Goal: Information Seeking & Learning: Learn about a topic

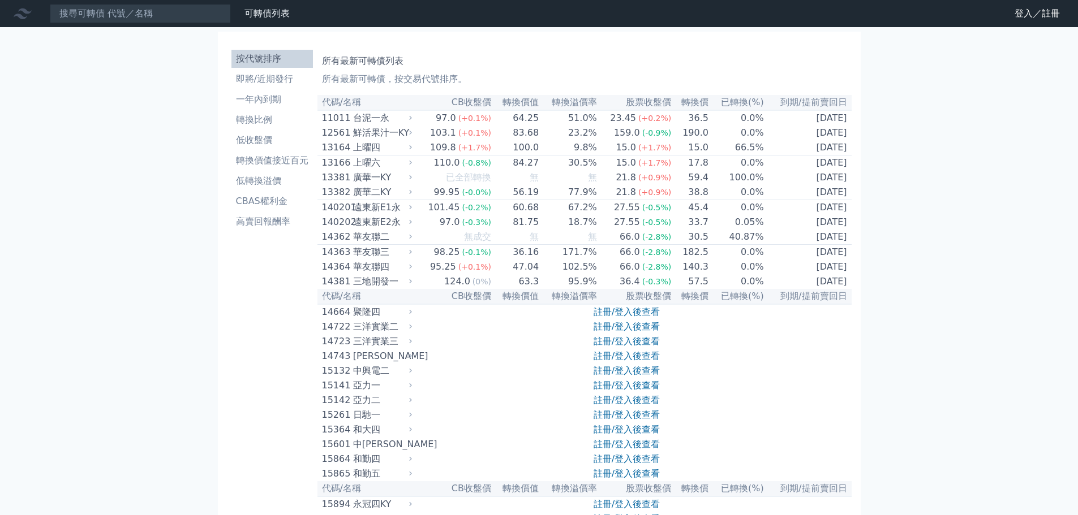
drag, startPoint x: 0, startPoint y: 37, endPoint x: 3, endPoint y: 67, distance: 30.1
click at [264, 101] on li "一年內到期" at bounding box center [271, 100] width 81 height 14
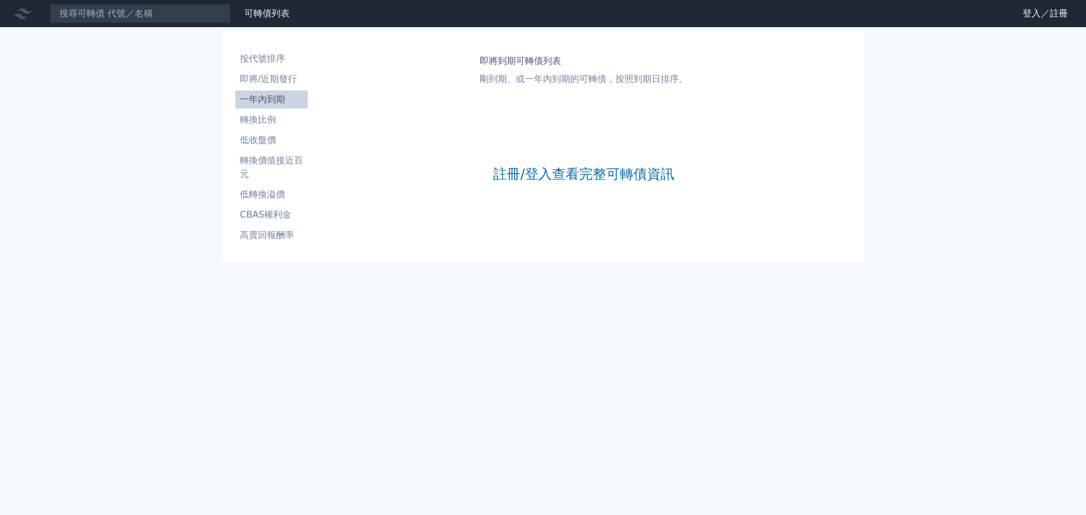
click at [268, 80] on li "即將/近期發行" at bounding box center [271, 79] width 72 height 14
click at [538, 180] on link "註冊/登入查看完整可轉債資訊" at bounding box center [583, 174] width 181 height 18
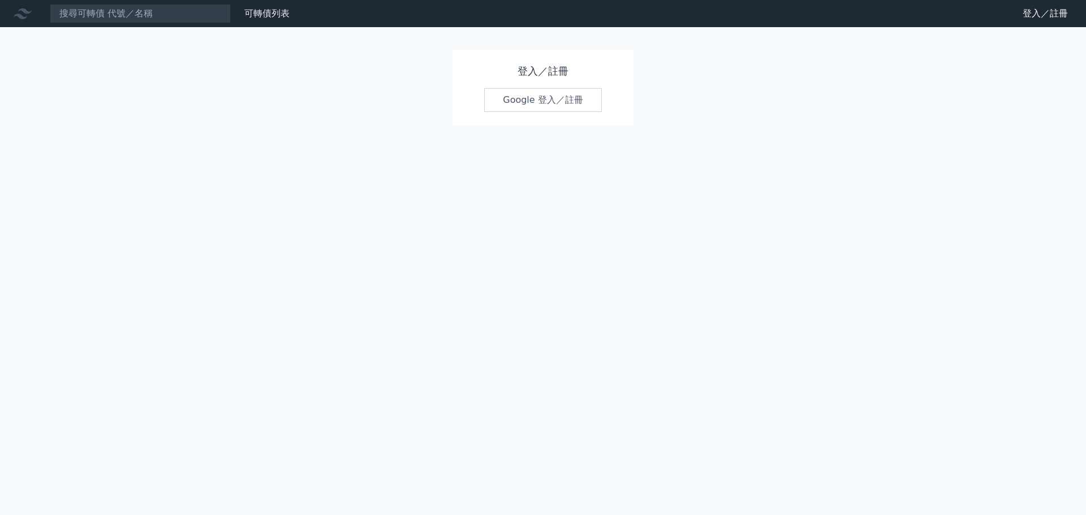
click at [552, 113] on div "登入／註冊 Google 登入／註冊" at bounding box center [543, 88] width 181 height 76
click at [554, 101] on link "Google 登入／註冊" at bounding box center [543, 100] width 118 height 24
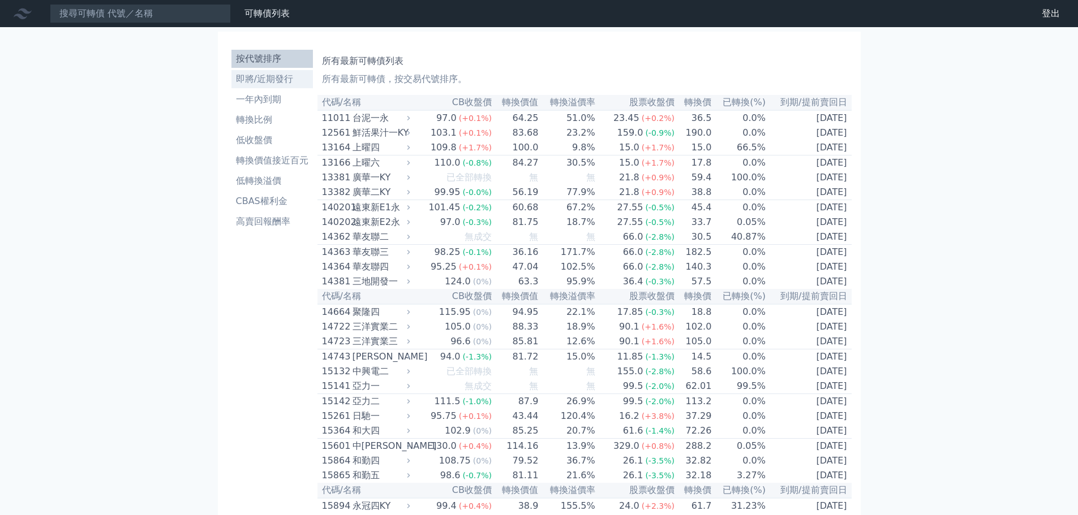
click at [271, 81] on li "即將/近期發行" at bounding box center [271, 79] width 81 height 14
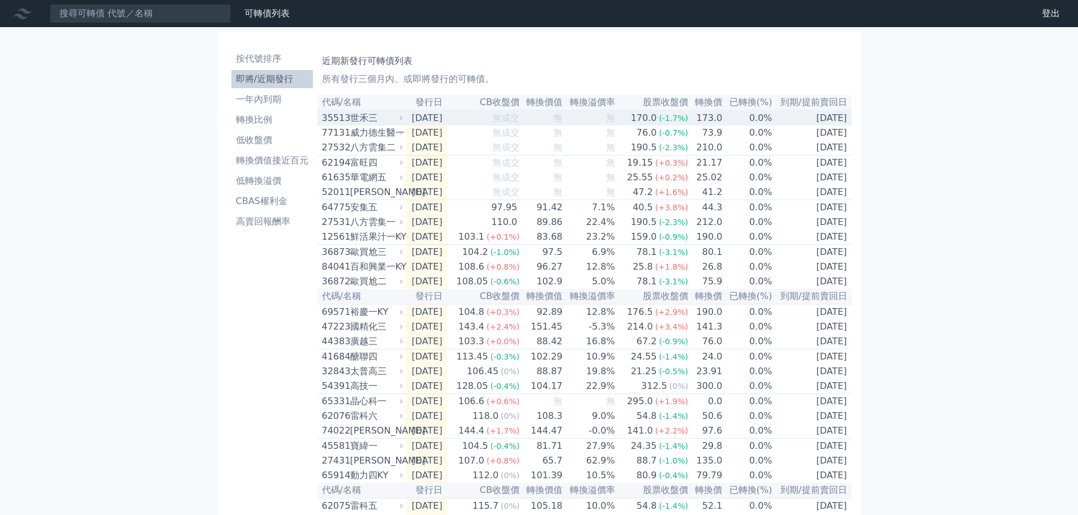
click at [395, 122] on div "世禾三" at bounding box center [375, 118] width 51 height 14
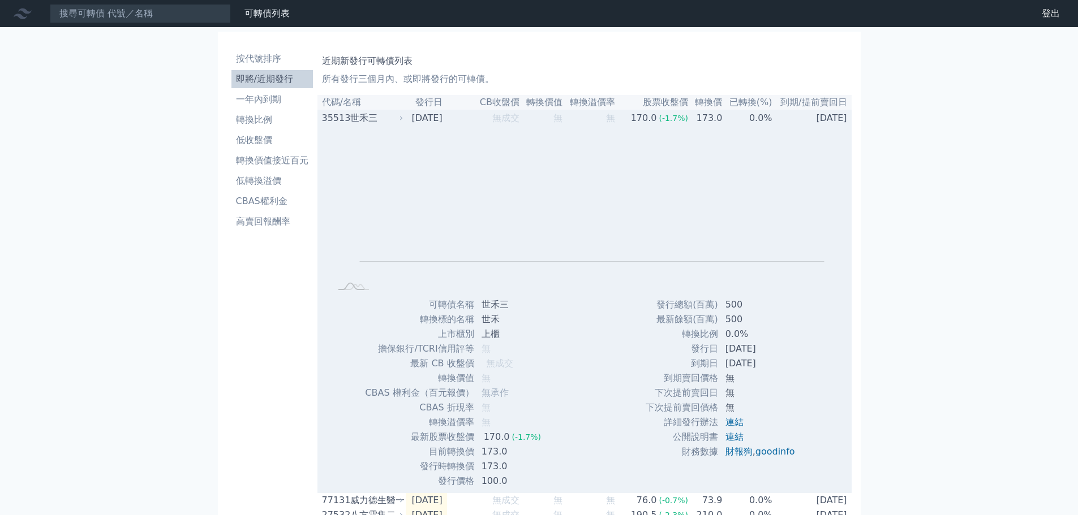
click at [396, 122] on div "世禾三" at bounding box center [375, 118] width 51 height 14
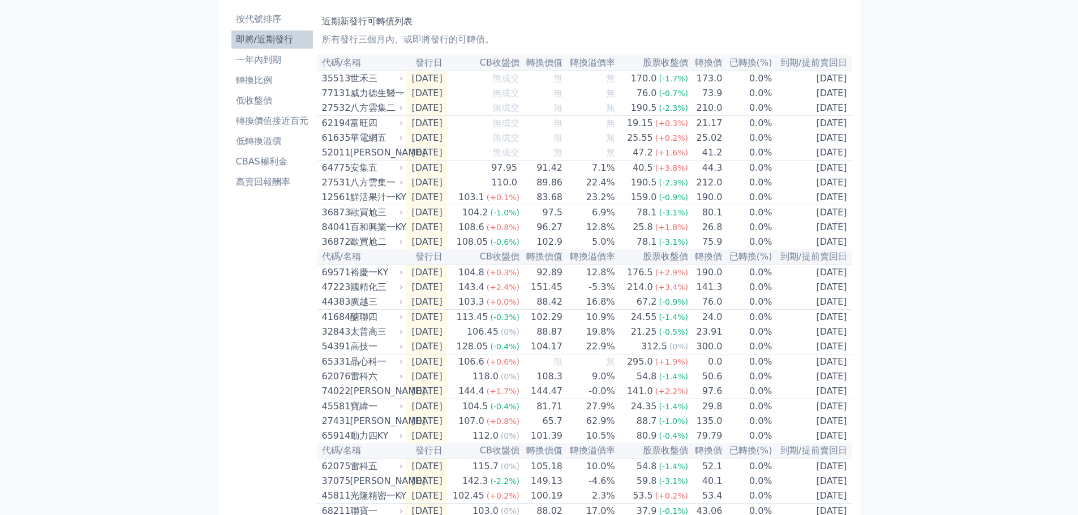
scroll to position [57, 0]
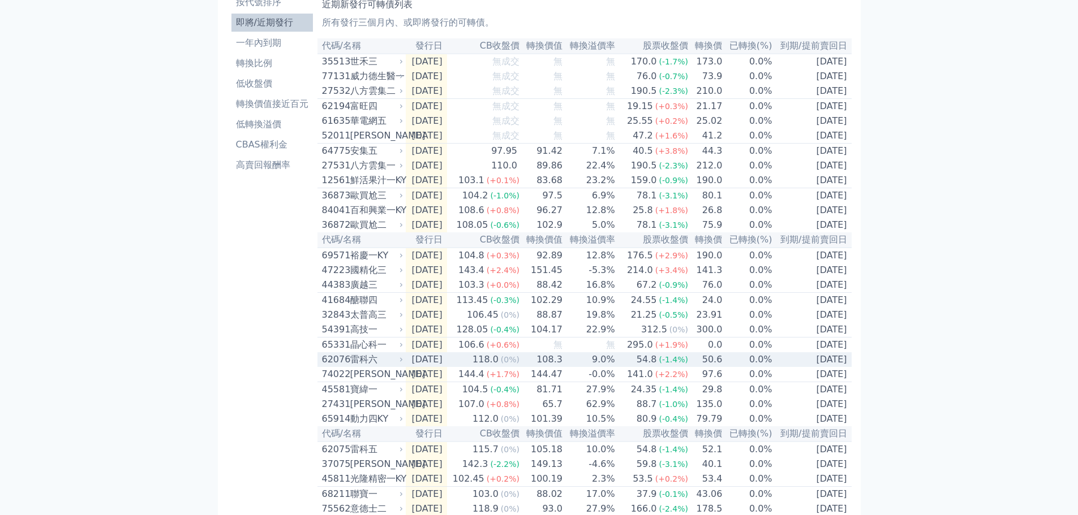
click at [397, 367] on div "雷科六" at bounding box center [375, 360] width 51 height 14
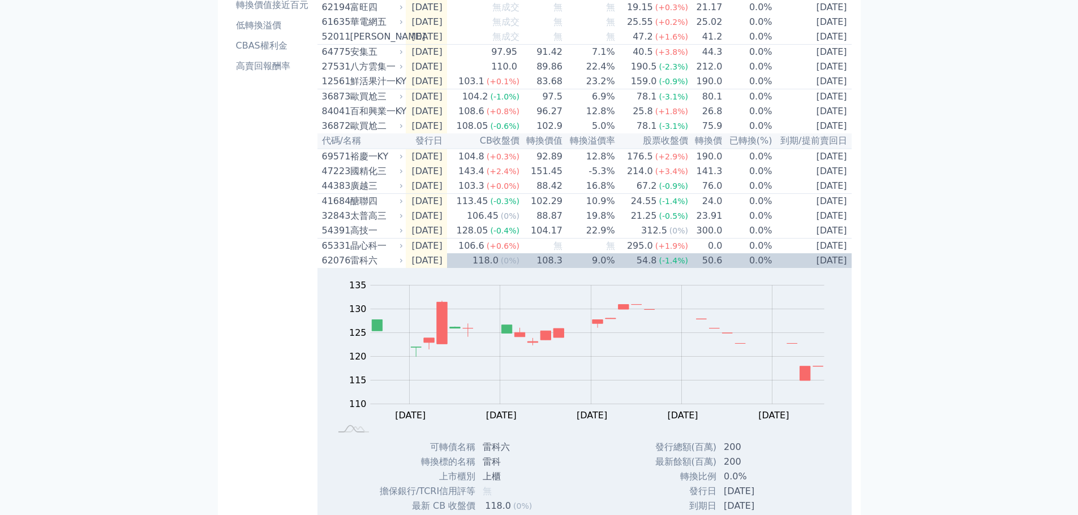
scroll to position [170, 0]
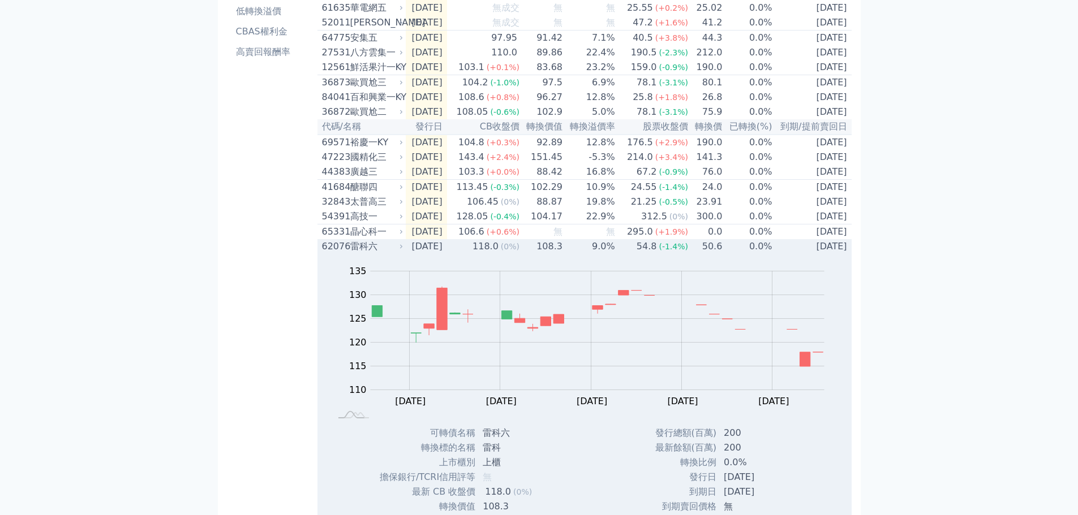
click at [381, 253] on div "雷科六" at bounding box center [375, 247] width 51 height 14
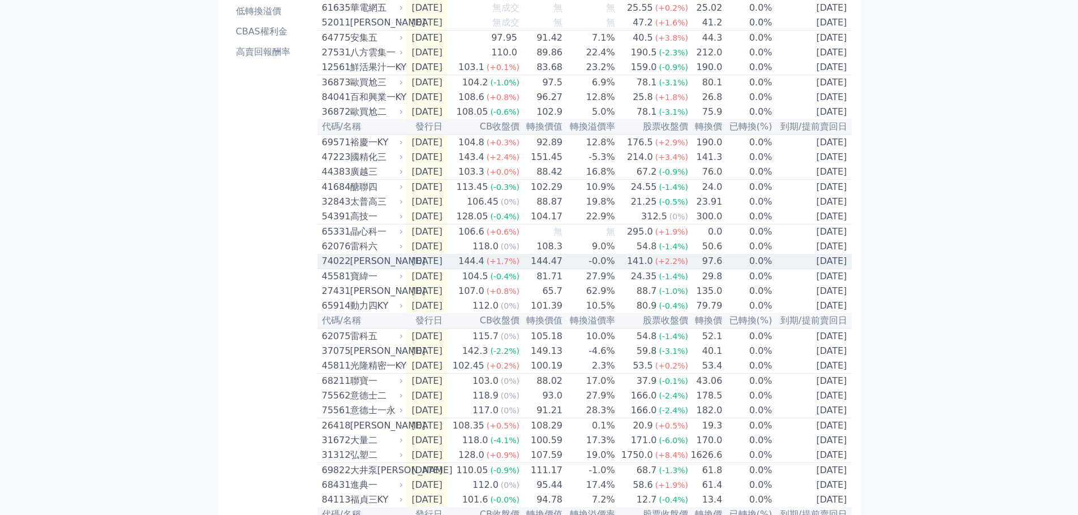
click at [397, 268] on div "[PERSON_NAME]" at bounding box center [375, 262] width 51 height 14
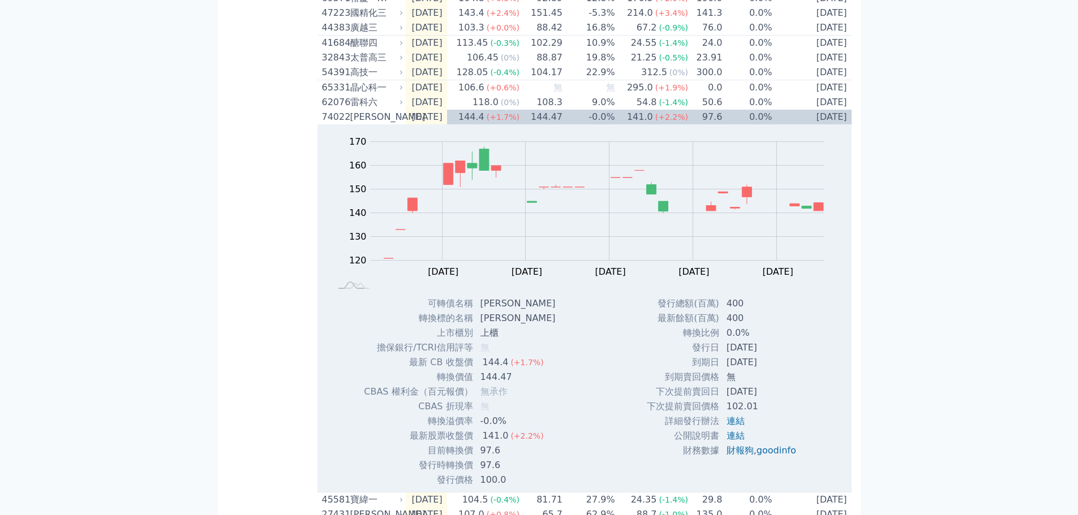
scroll to position [339, 0]
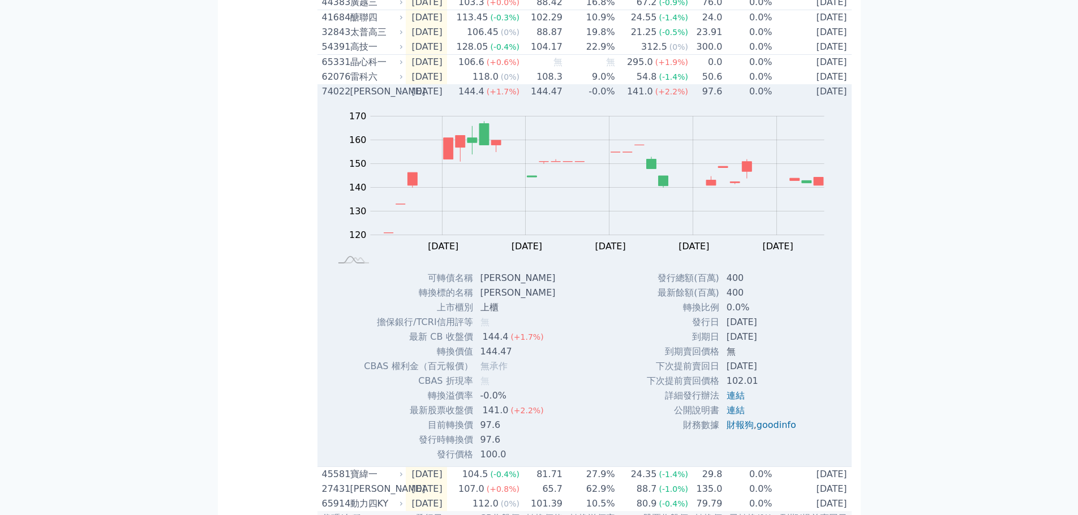
click at [392, 98] on div "[PERSON_NAME]" at bounding box center [375, 92] width 51 height 14
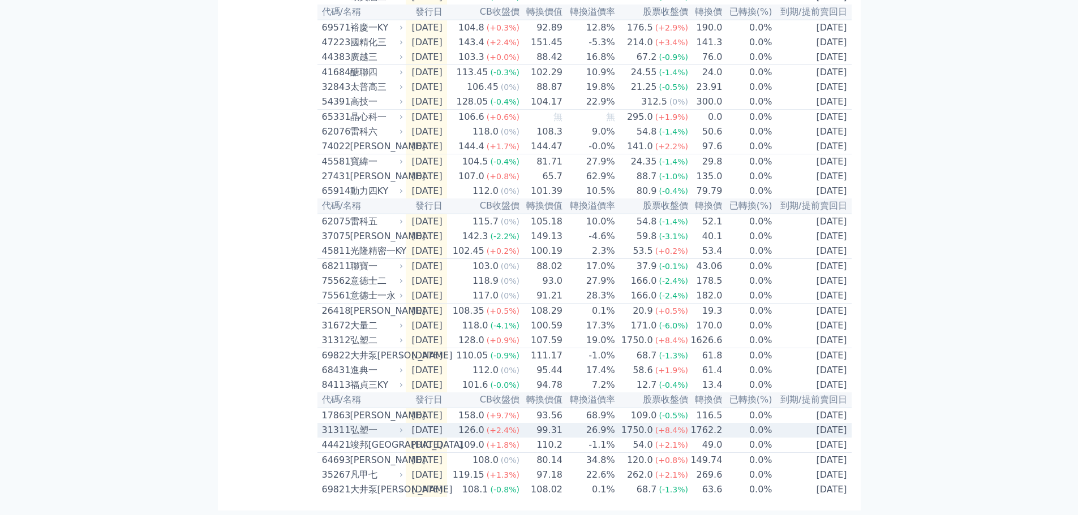
click at [388, 424] on div "弘塑一" at bounding box center [375, 431] width 51 height 14
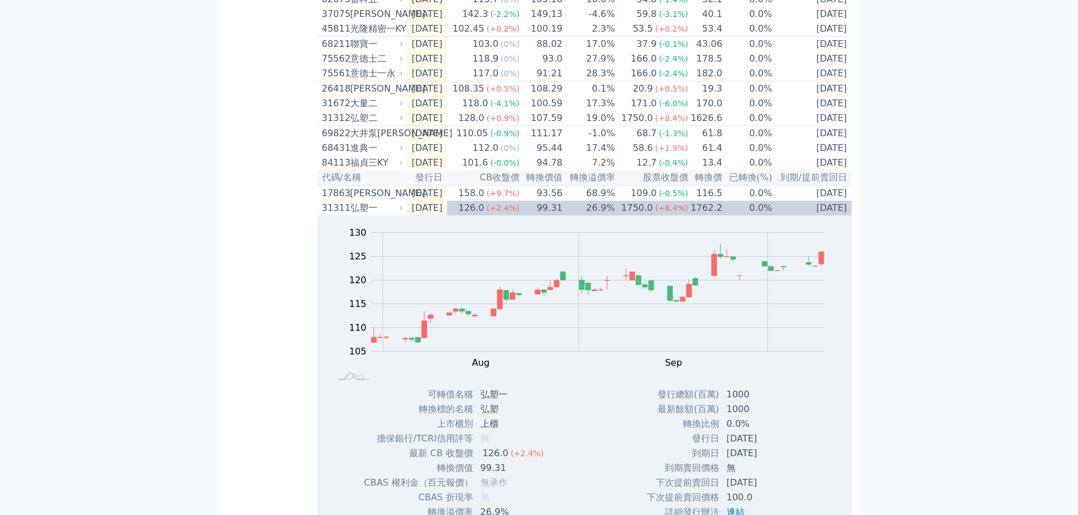
scroll to position [509, 0]
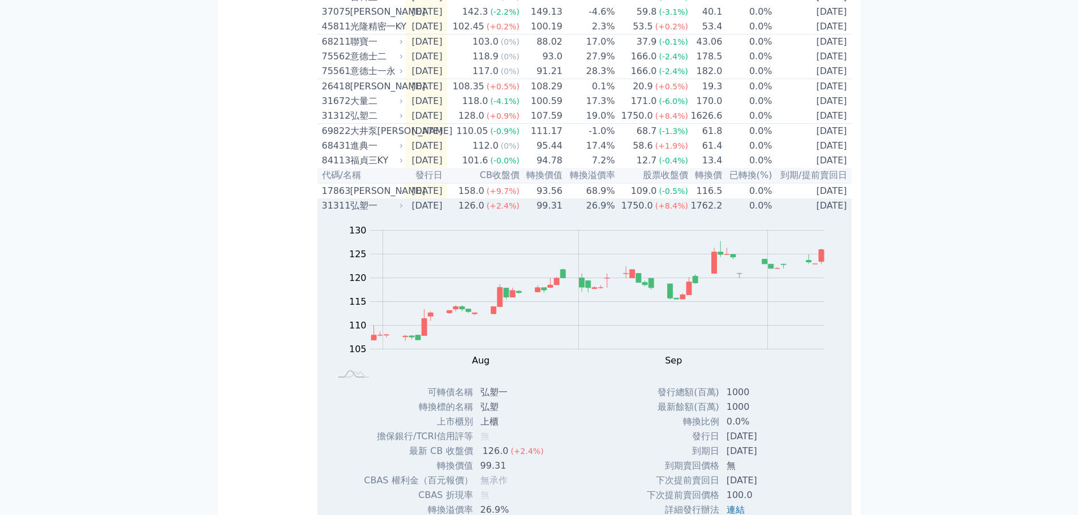
click at [394, 213] on div "弘塑一" at bounding box center [375, 206] width 51 height 14
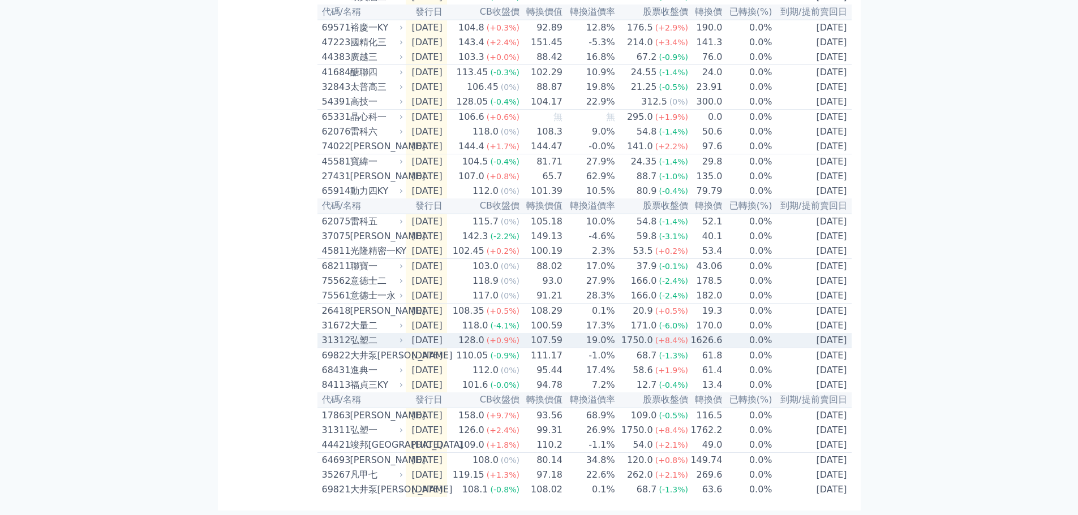
click at [376, 334] on div "弘塑二" at bounding box center [375, 341] width 51 height 14
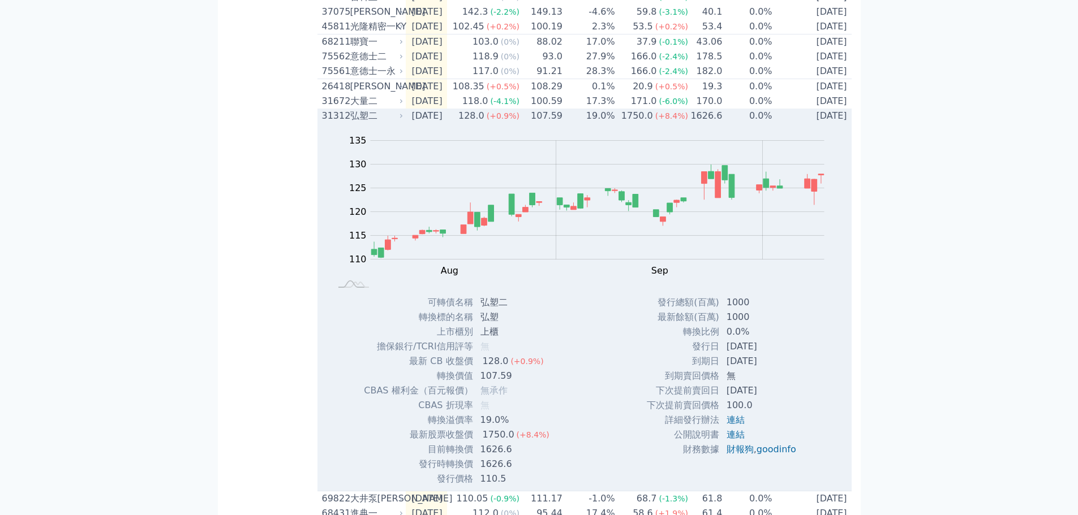
scroll to position [453, 0]
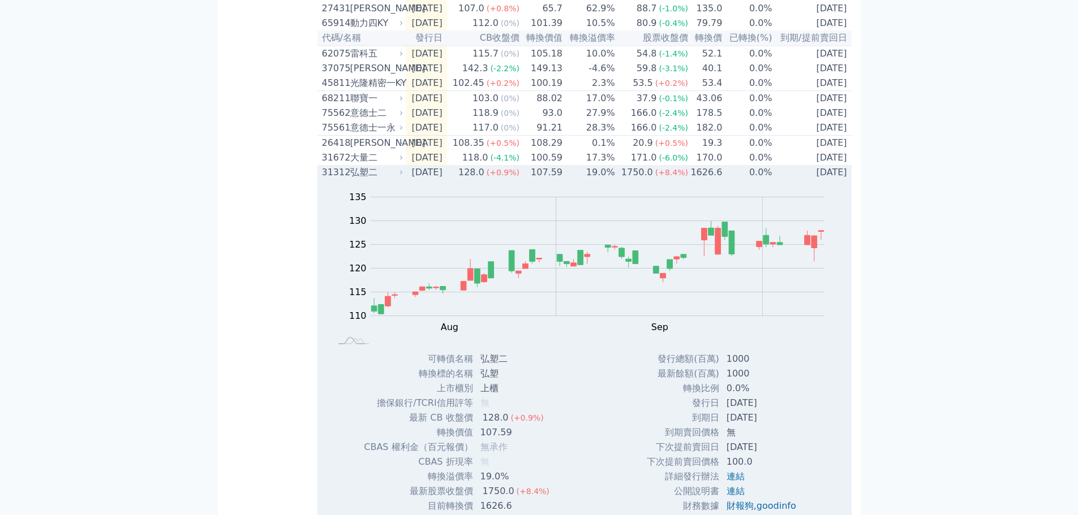
click at [391, 179] on div "弘塑二" at bounding box center [375, 173] width 51 height 14
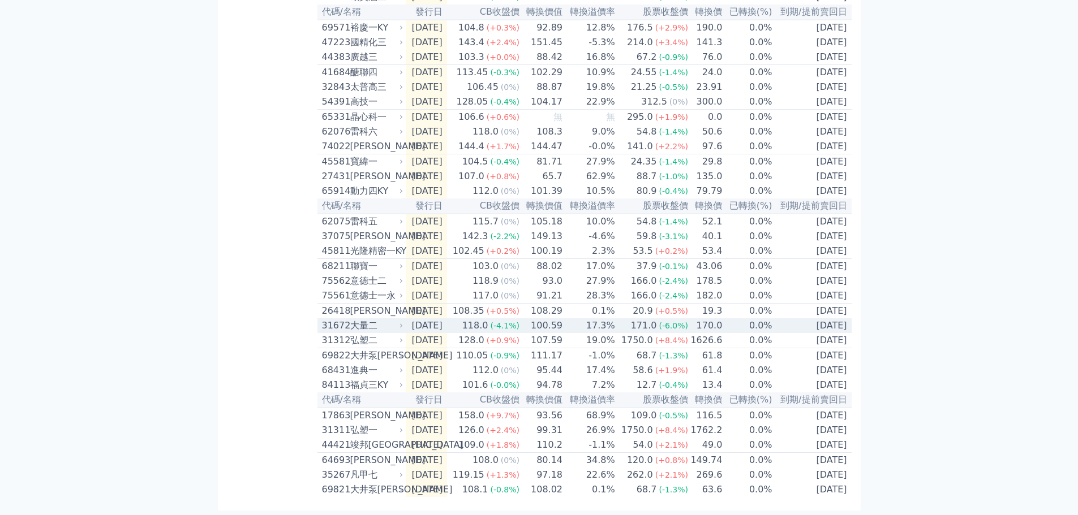
click at [382, 319] on div "大量二" at bounding box center [375, 326] width 51 height 14
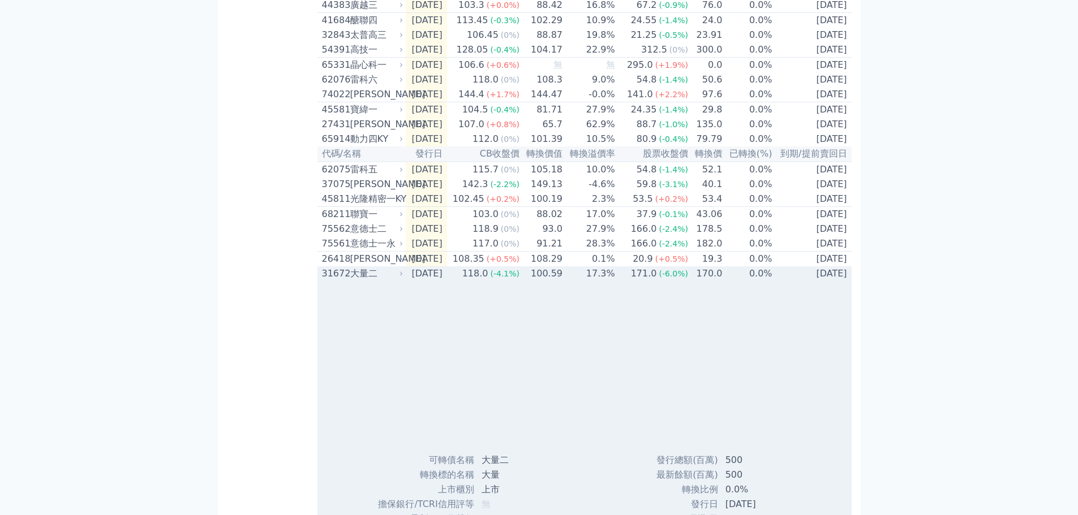
scroll to position [453, 0]
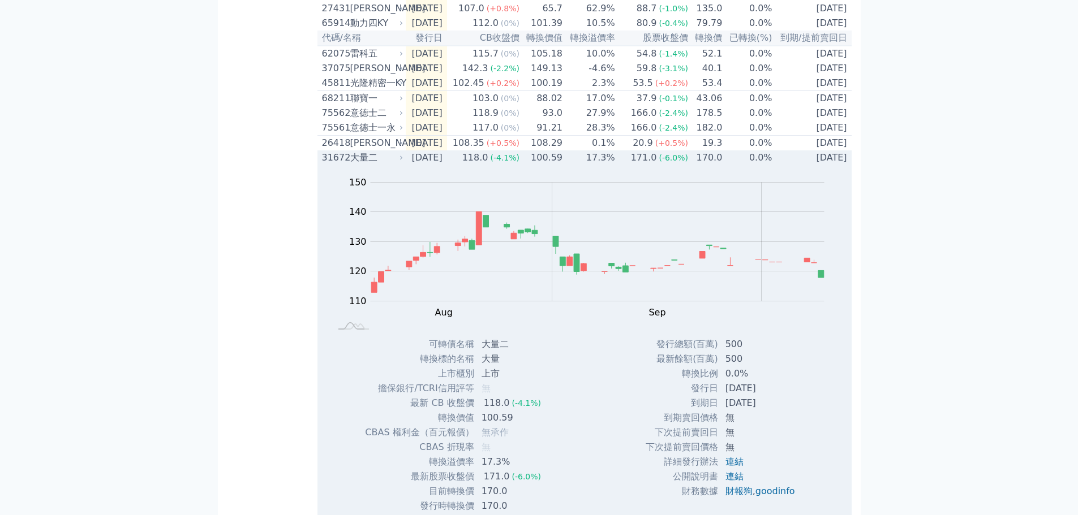
click at [397, 165] on div "大量二" at bounding box center [375, 158] width 51 height 14
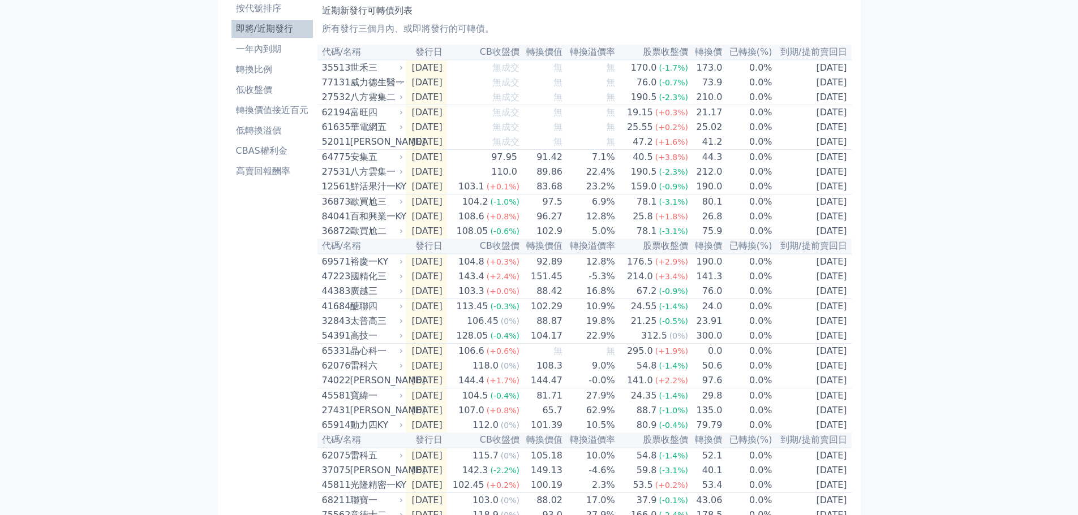
scroll to position [0, 0]
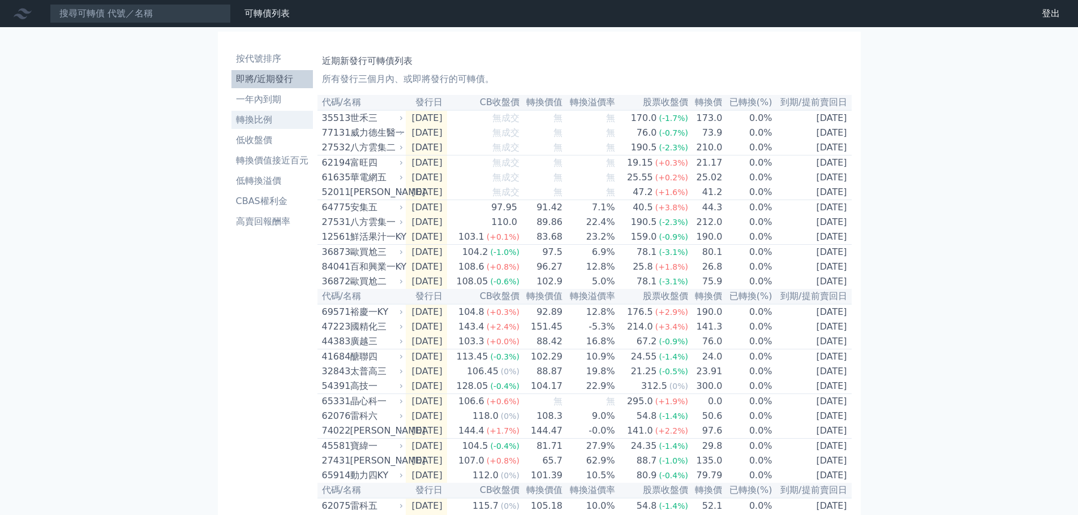
click at [259, 119] on li "轉換比例" at bounding box center [271, 120] width 81 height 14
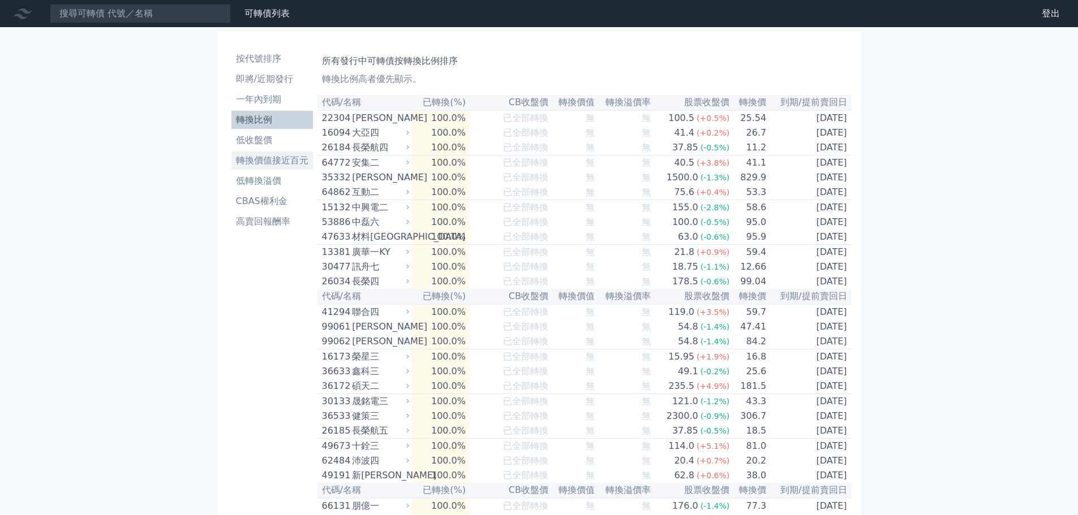
click at [265, 163] on li "轉換價值接近百元" at bounding box center [271, 161] width 81 height 14
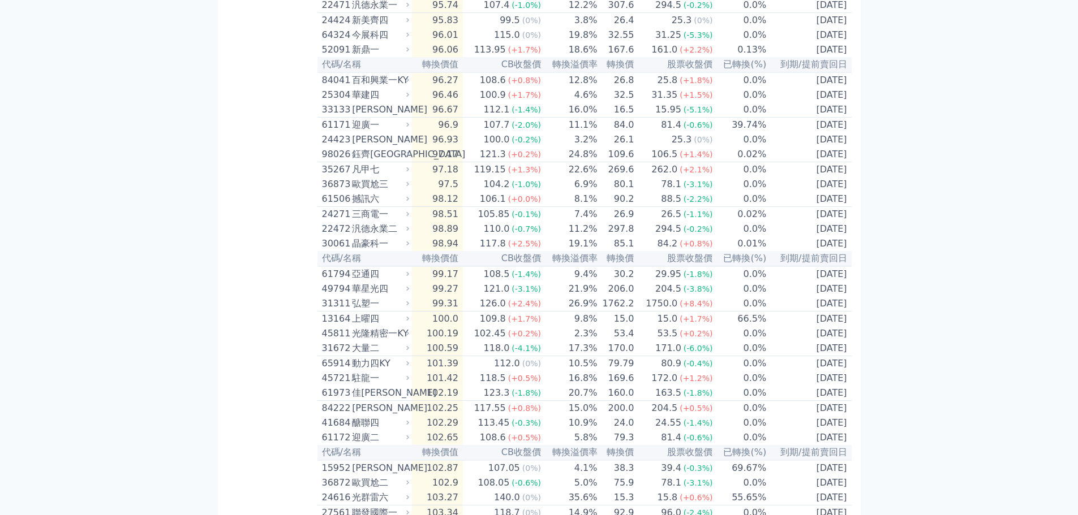
scroll to position [1414, 0]
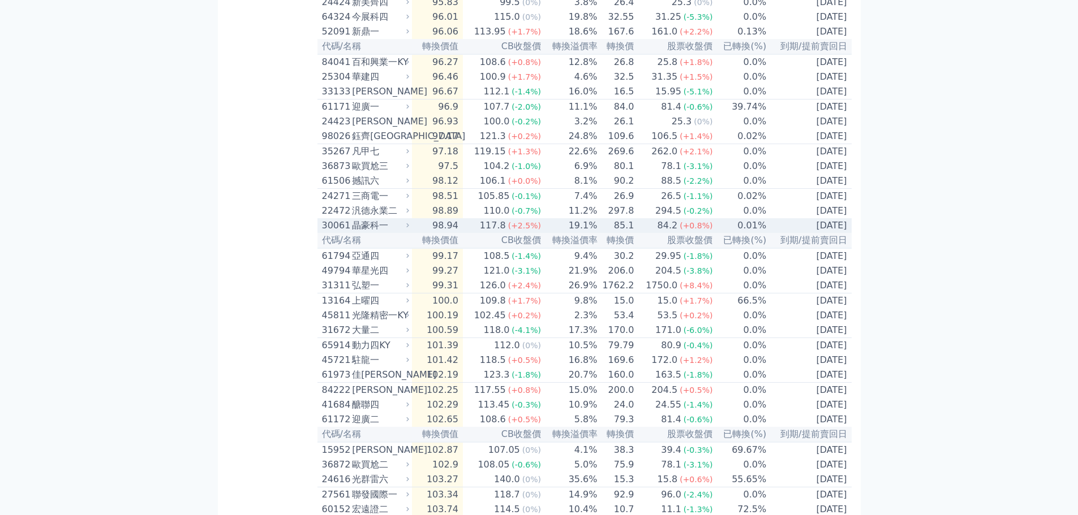
click at [407, 233] on div "晶豪科一" at bounding box center [379, 226] width 55 height 14
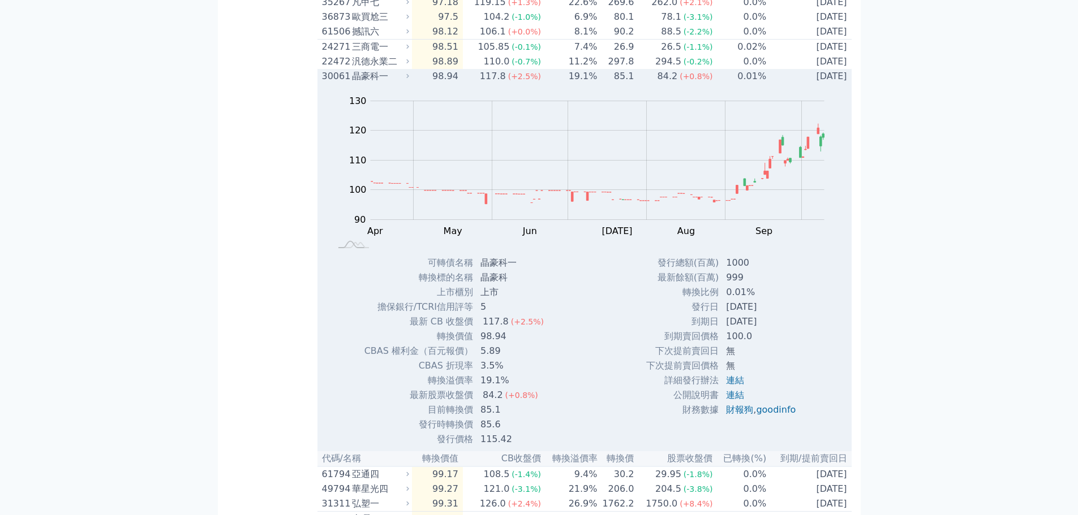
scroll to position [1584, 0]
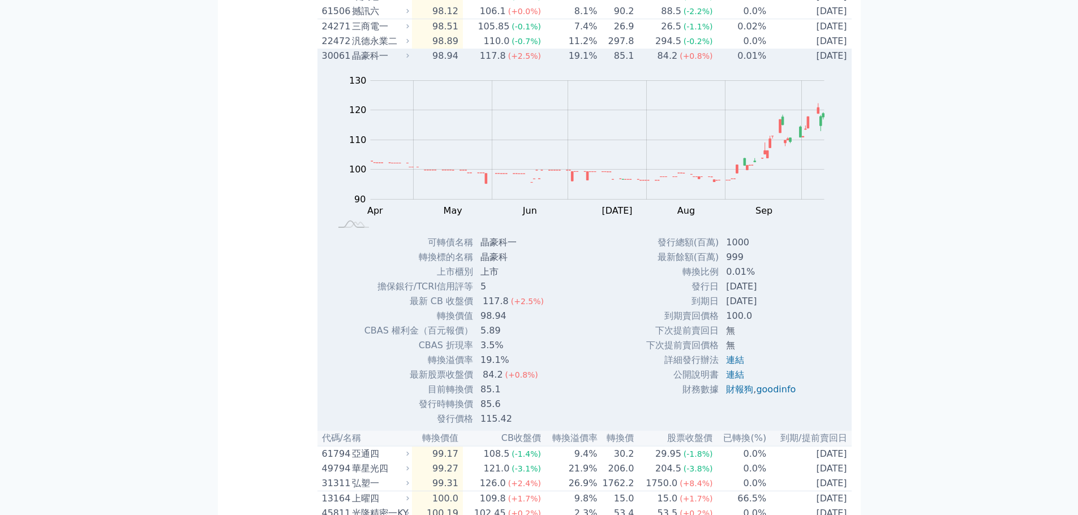
click at [399, 63] on div "晶豪科一" at bounding box center [379, 56] width 55 height 14
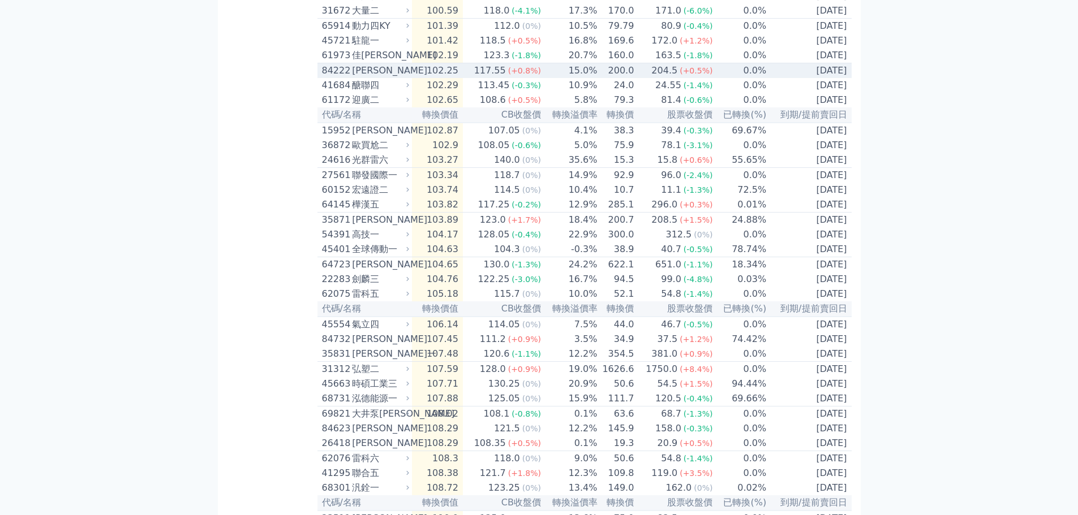
scroll to position [1754, 0]
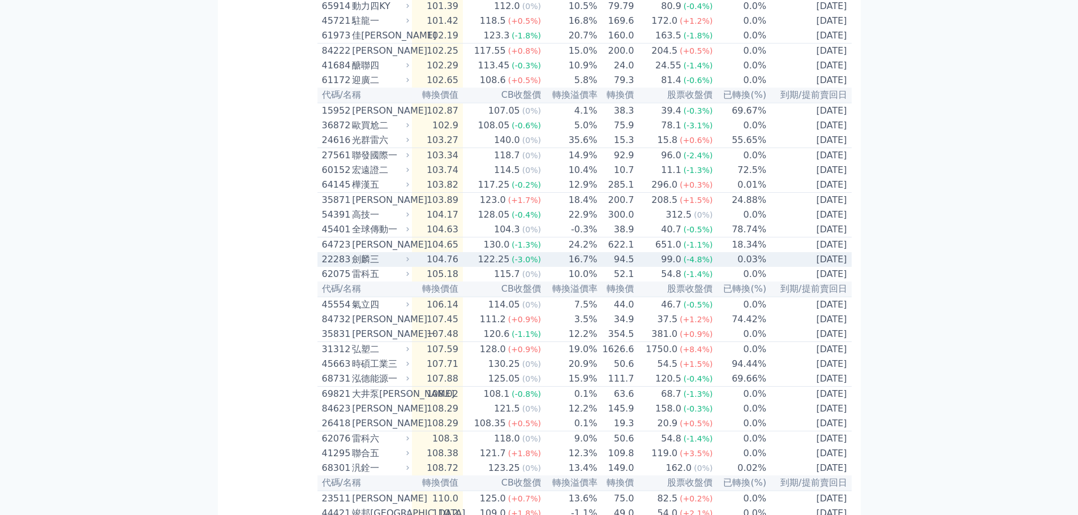
click at [397, 266] on div "劍麟三" at bounding box center [379, 260] width 55 height 14
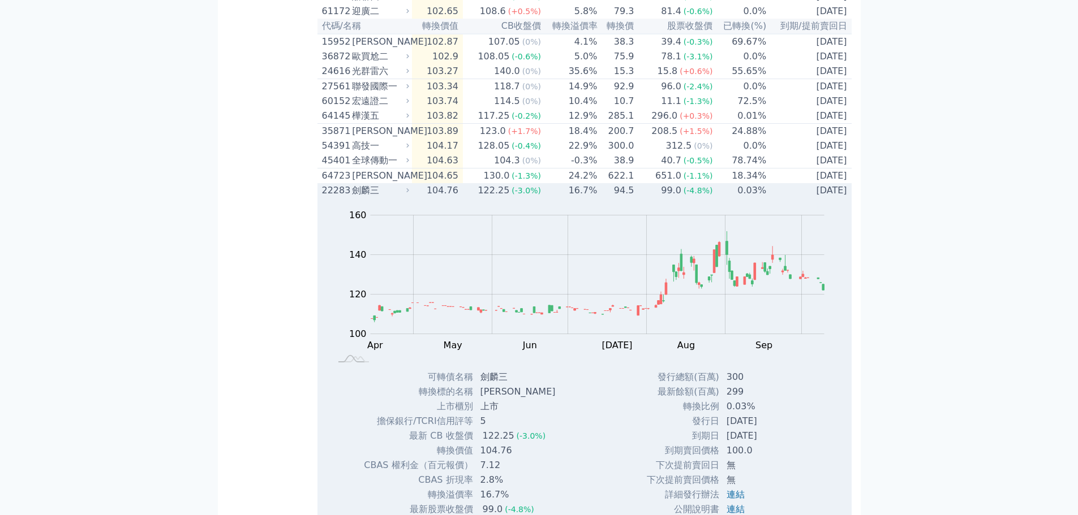
scroll to position [1924, 0]
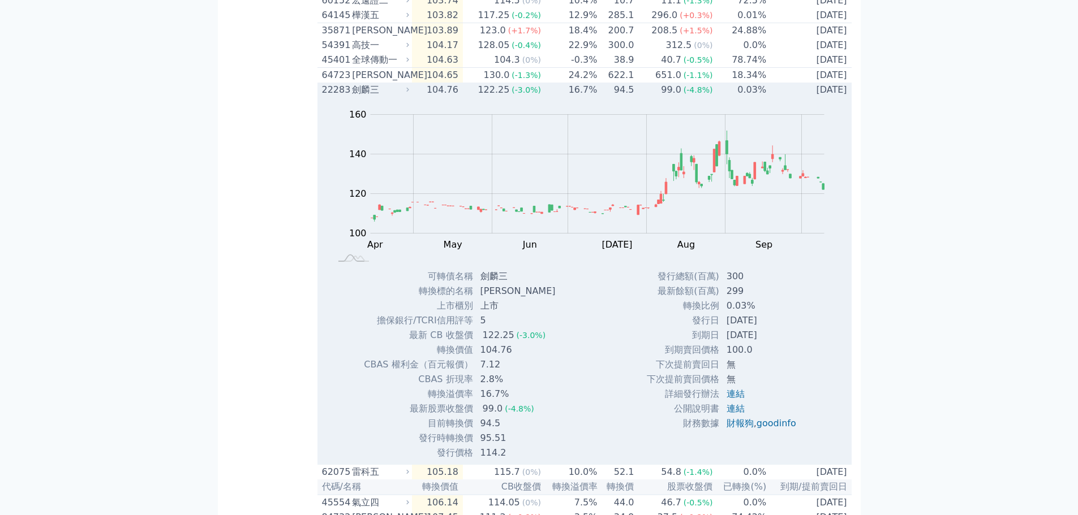
click at [390, 97] on div "劍麟三" at bounding box center [379, 90] width 55 height 14
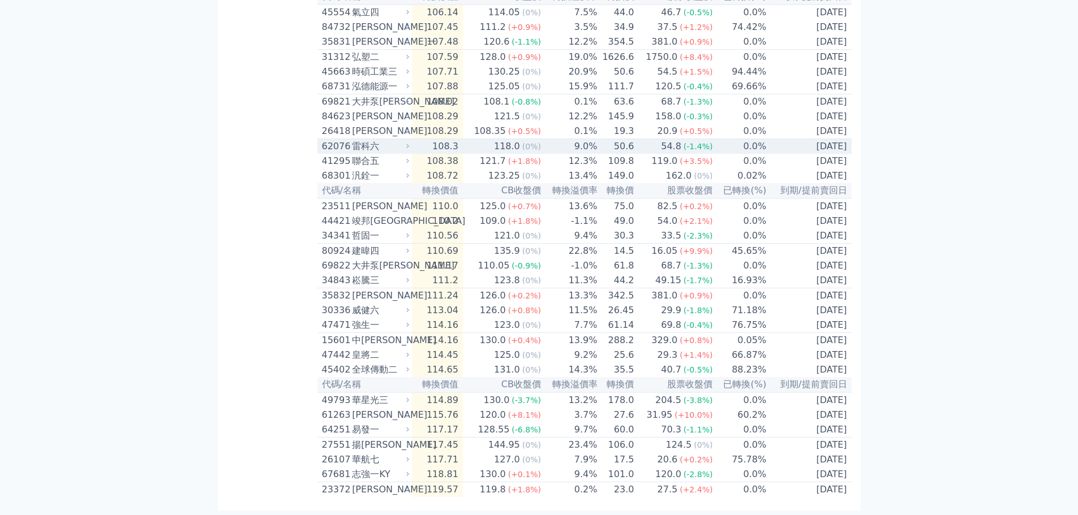
scroll to position [2207, 0]
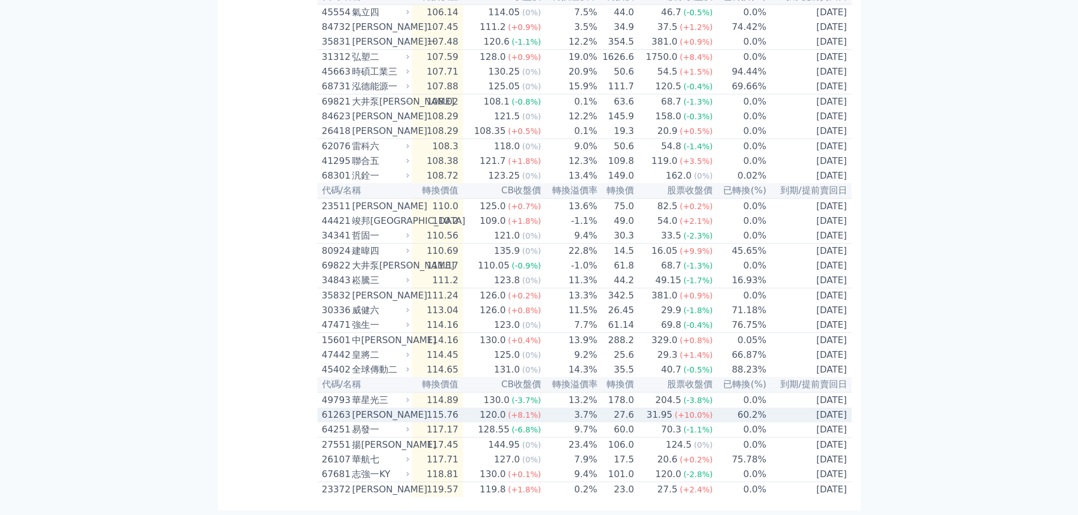
click at [410, 419] on icon at bounding box center [407, 414] width 7 height 7
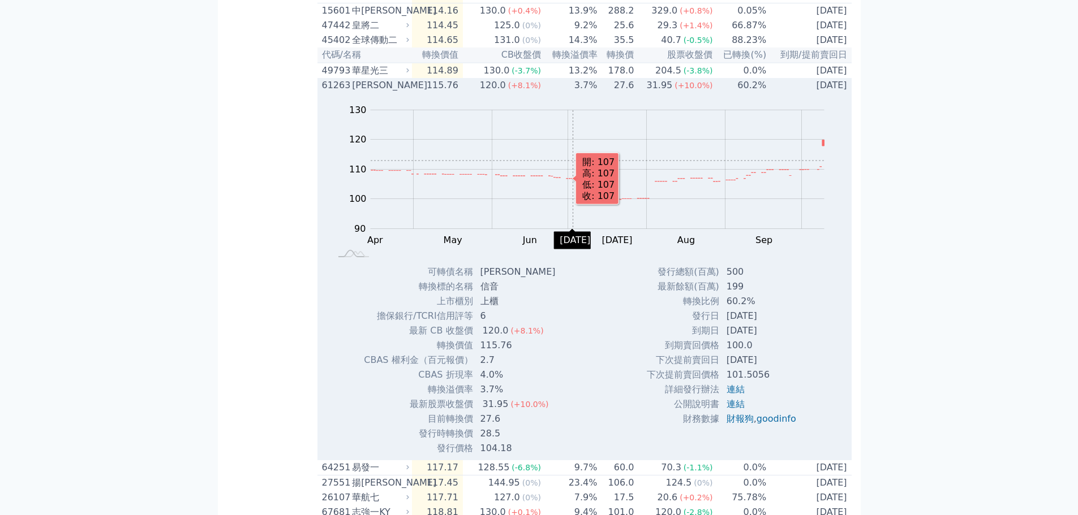
scroll to position [2433, 0]
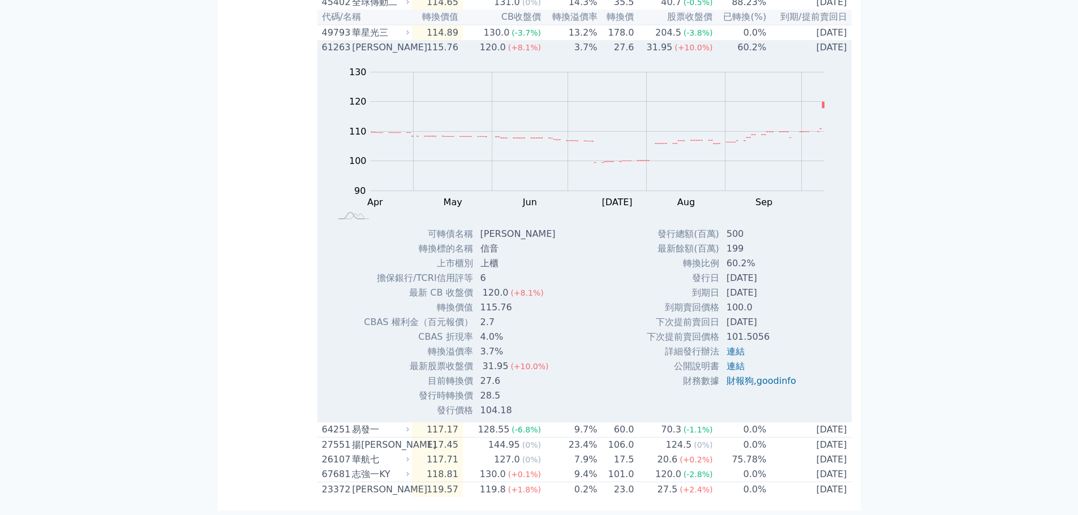
click at [398, 54] on div "[PERSON_NAME]" at bounding box center [379, 48] width 55 height 14
